Goal: Task Accomplishment & Management: Manage account settings

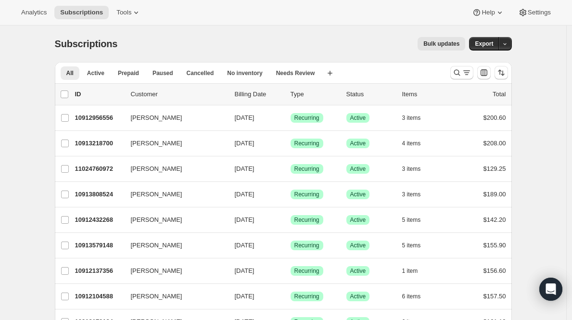
click at [451, 74] on div at bounding box center [478, 72] width 65 height 19
click at [459, 74] on icon "Search and filter results" at bounding box center [457, 73] width 10 height 10
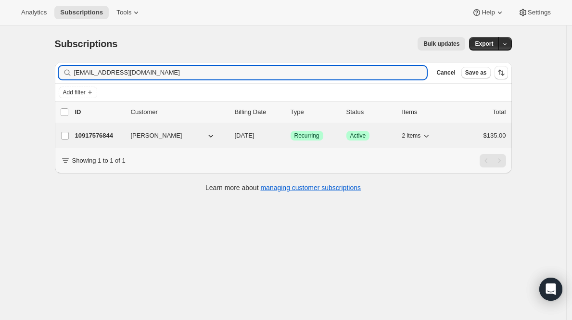
type input "[EMAIL_ADDRESS][DOMAIN_NAME]"
click at [107, 135] on p "10917576844" at bounding box center [99, 136] width 48 height 10
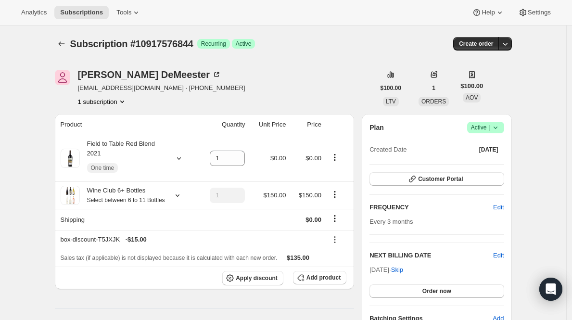
click at [482, 127] on span "Active |" at bounding box center [485, 128] width 29 height 10
click at [462, 160] on span "Cancel subscription" at bounding box center [485, 162] width 54 height 7
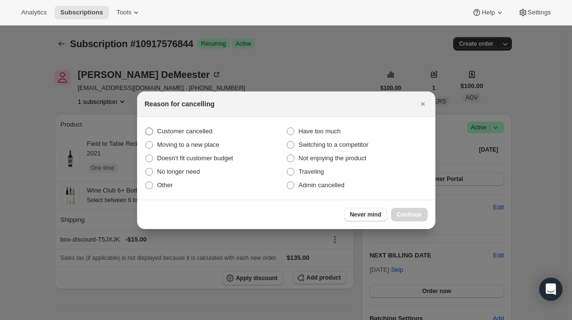
click at [191, 131] on span "Customer cancelled" at bounding box center [184, 130] width 55 height 7
click at [146, 128] on input "Customer cancelled" at bounding box center [145, 127] width 0 height 0
radio input "true"
click at [401, 210] on button "Continue" at bounding box center [409, 214] width 37 height 13
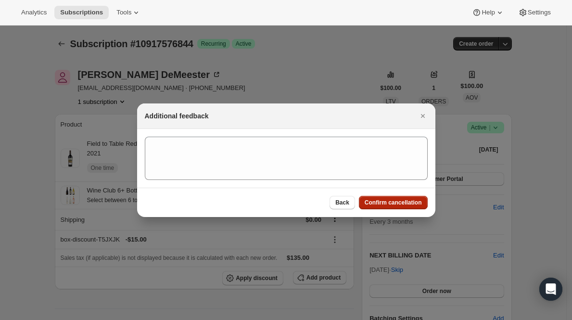
click at [405, 199] on span "Confirm cancellation" at bounding box center [392, 203] width 57 height 8
